Goal: Check status: Check status

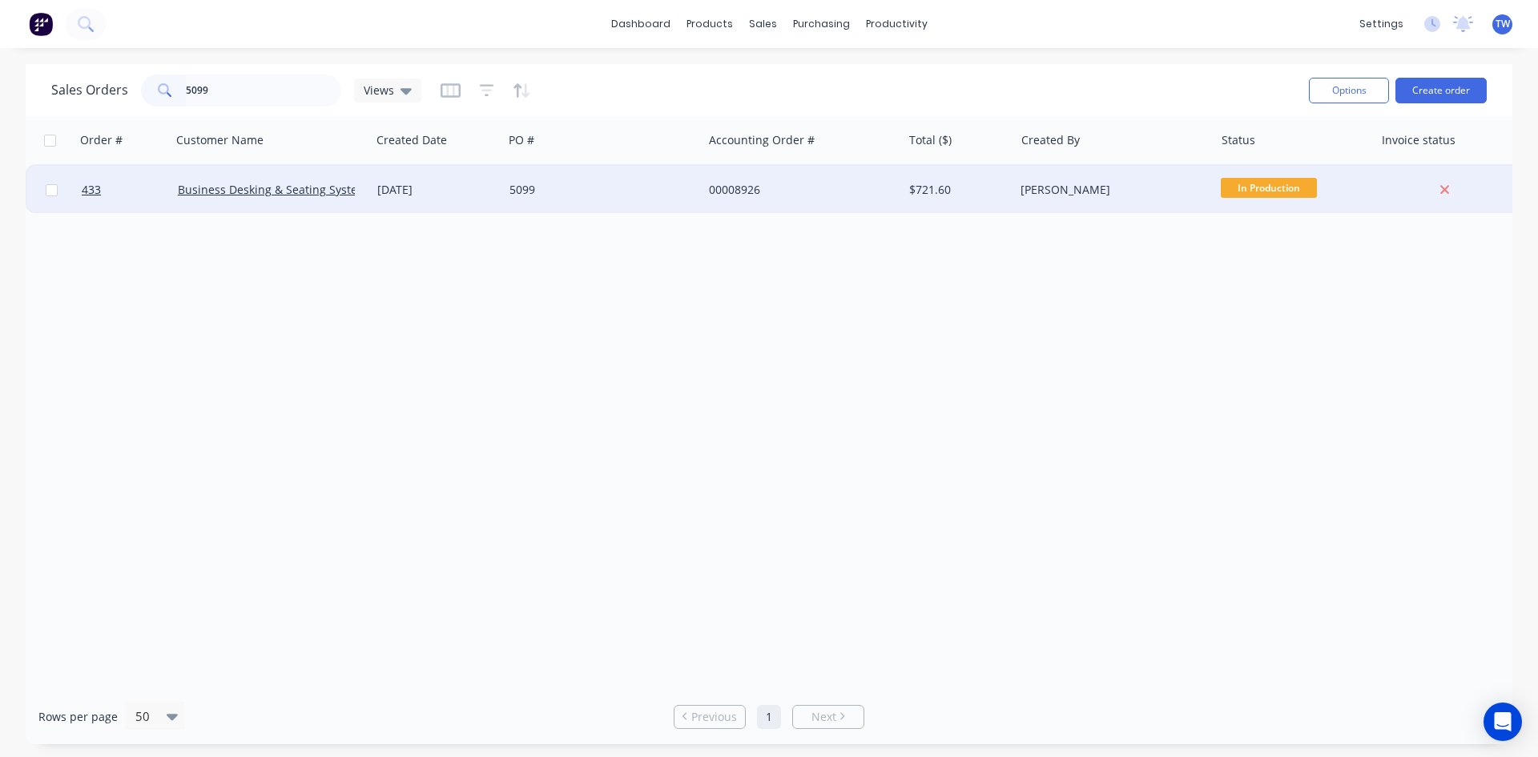
type input "5099"
click at [530, 187] on div "5099" at bounding box center [598, 190] width 178 height 16
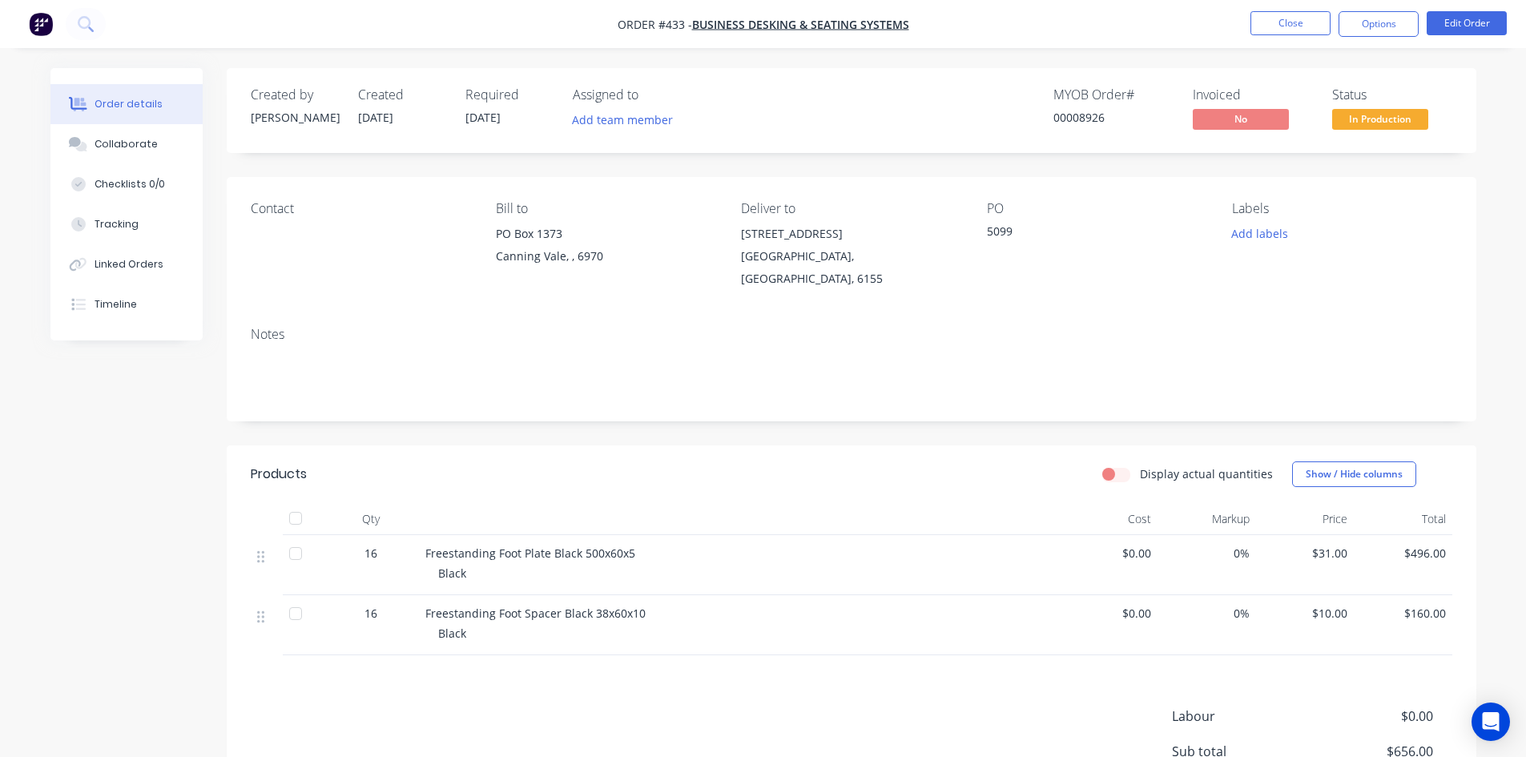
scroll to position [80, 0]
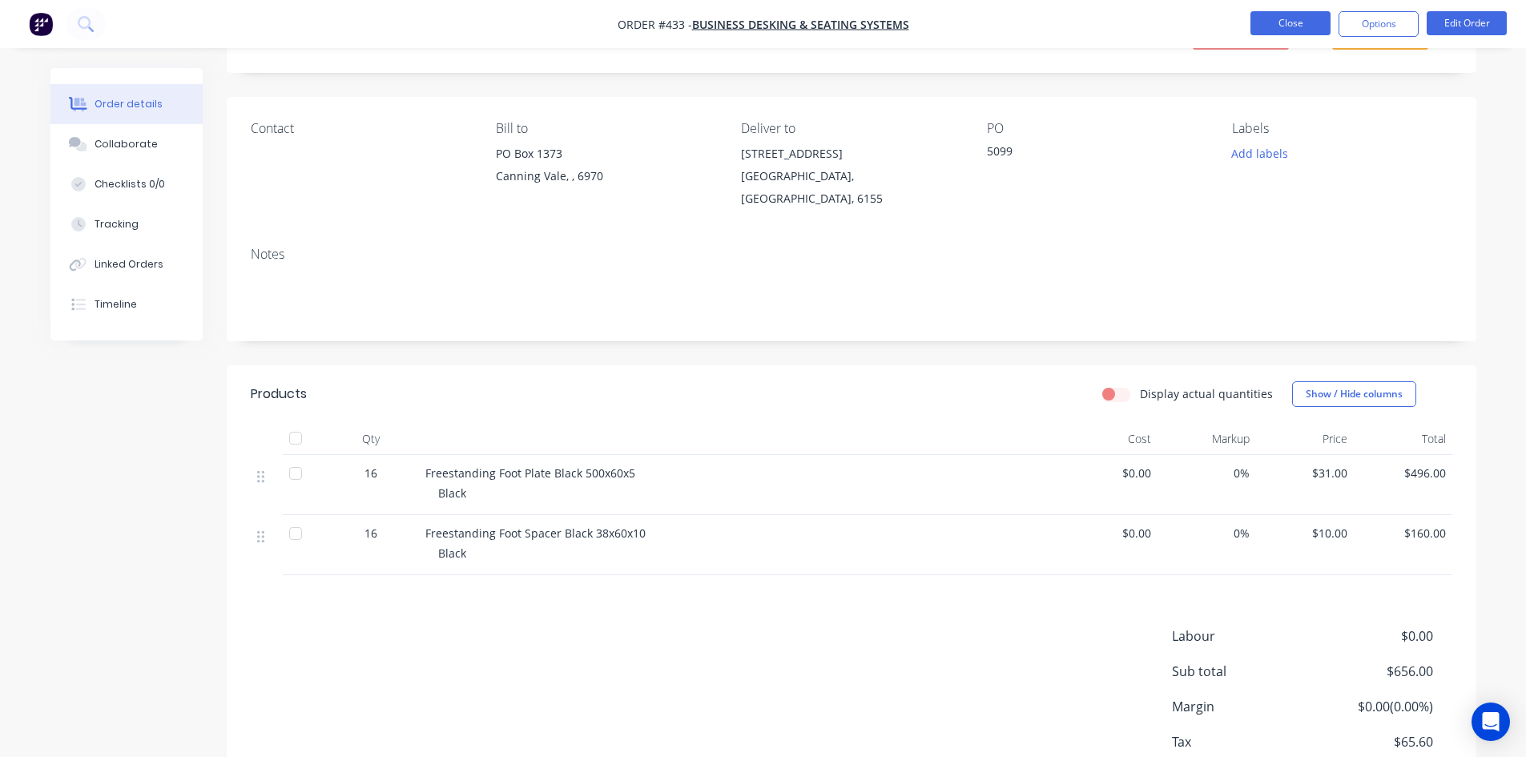
click at [1305, 25] on button "Close" at bounding box center [1290, 23] width 80 height 24
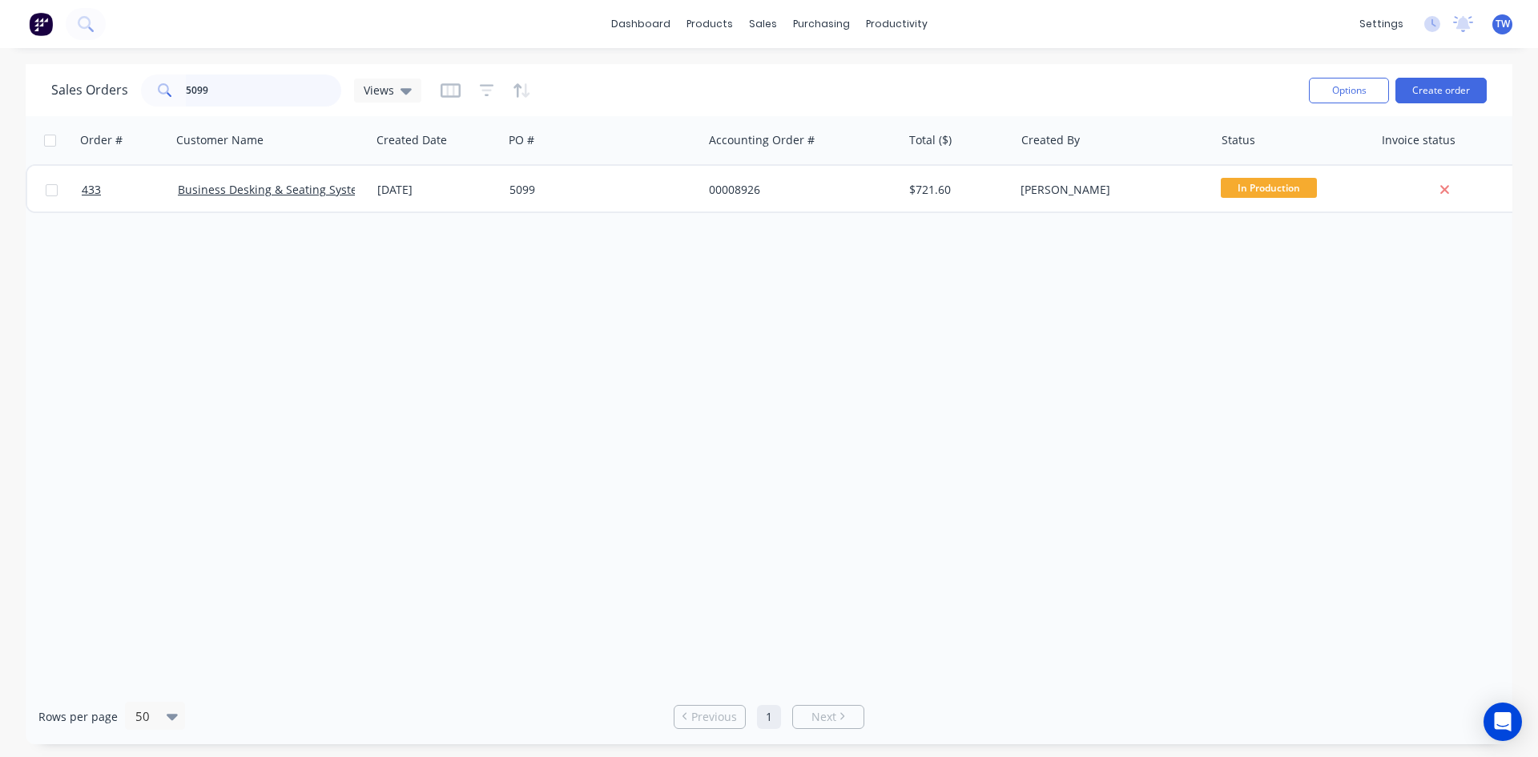
click at [251, 89] on input "5099" at bounding box center [264, 90] width 156 height 32
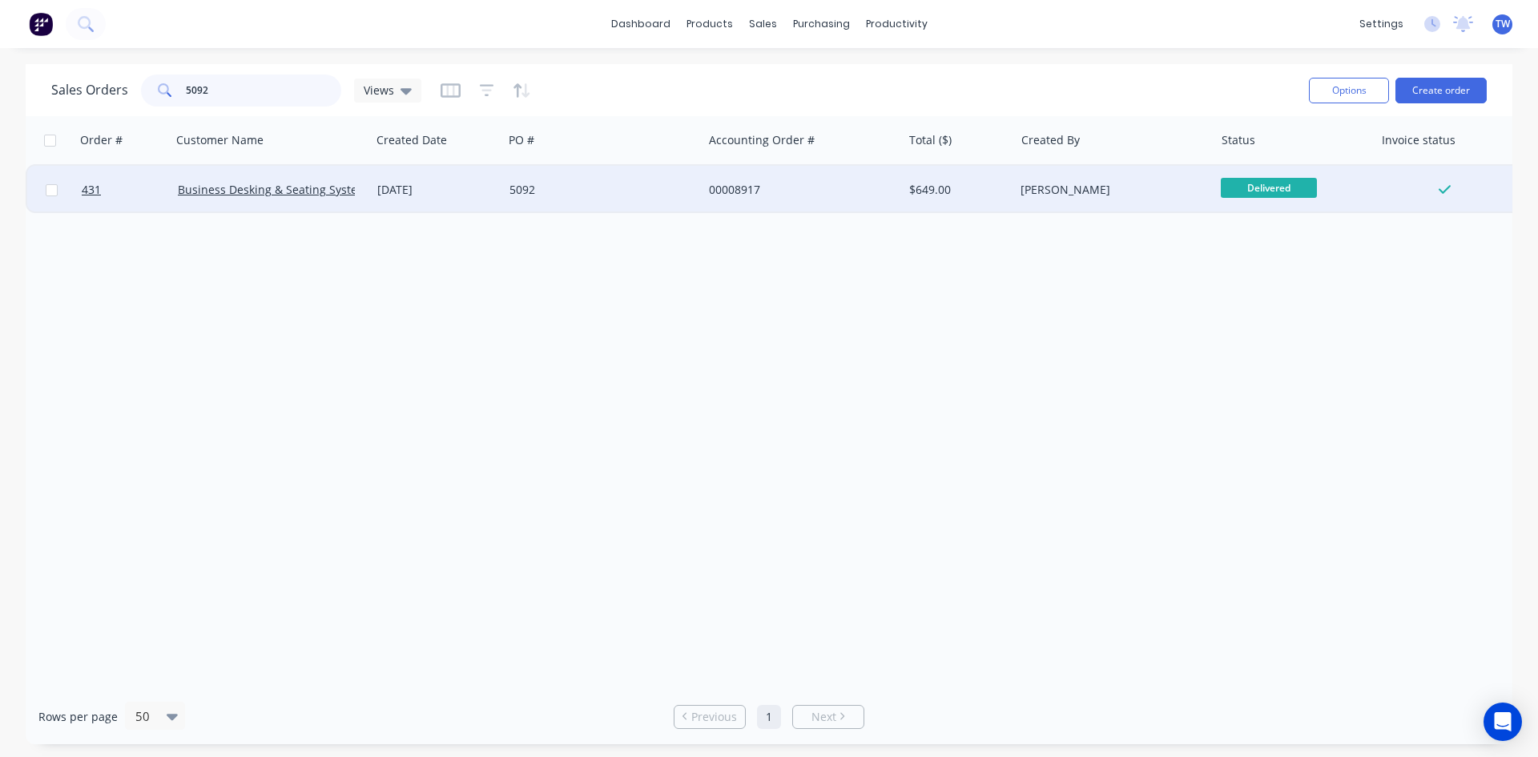
type input "5092"
click at [634, 199] on div "5092" at bounding box center [602, 190] width 199 height 48
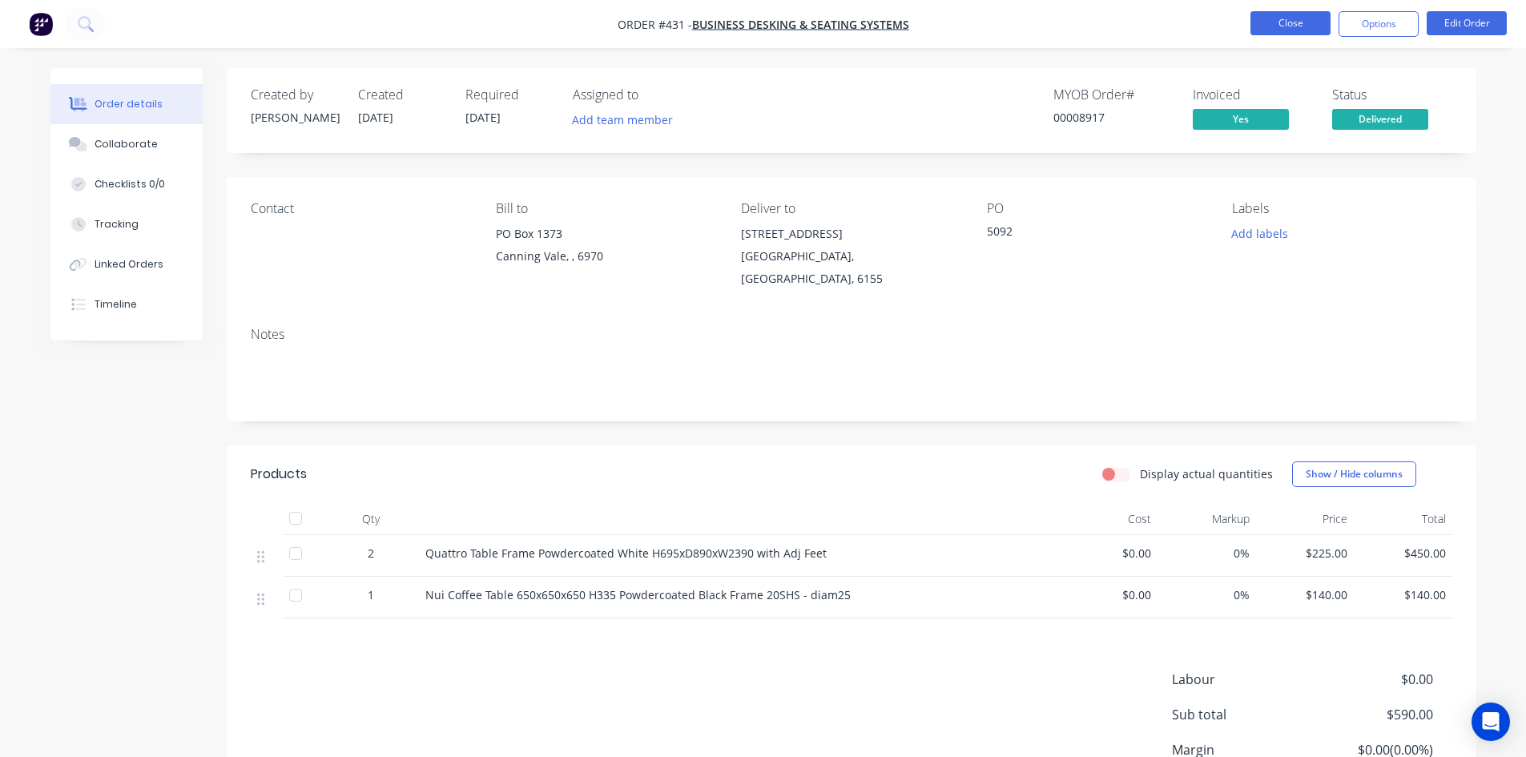
click at [1290, 22] on button "Close" at bounding box center [1290, 23] width 80 height 24
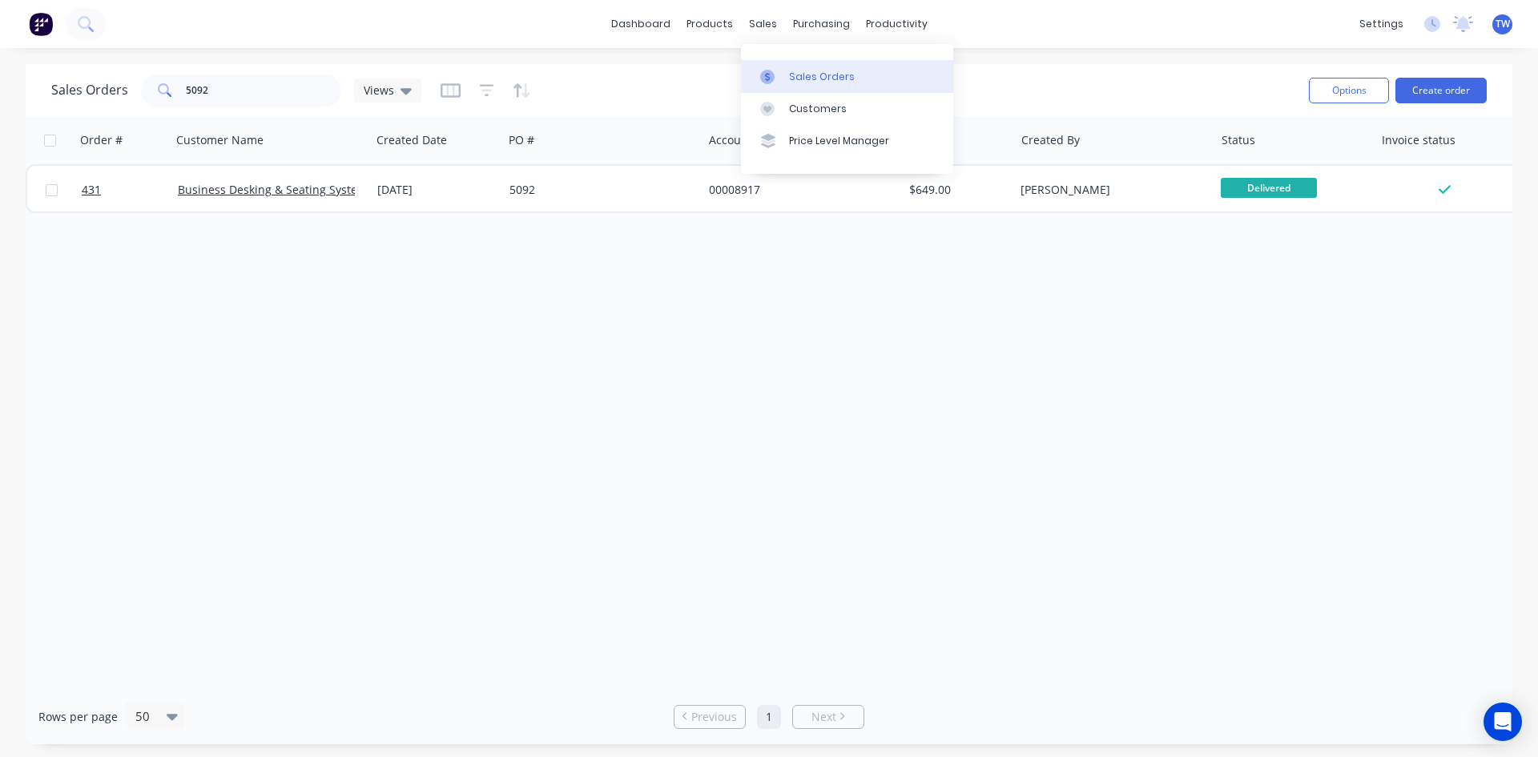
click at [810, 76] on div "Sales Orders" at bounding box center [822, 77] width 66 height 14
click at [218, 76] on input "5092" at bounding box center [264, 90] width 156 height 32
type input "5"
